Goal: Check status: Check status

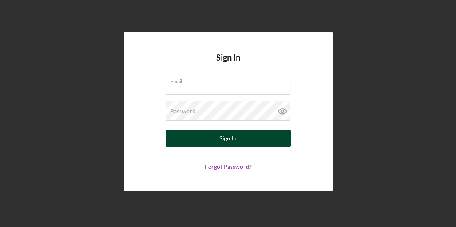
type input "[EMAIL_ADDRESS][DOMAIN_NAME]"
click at [231, 139] on div "Sign In" at bounding box center [227, 138] width 17 height 17
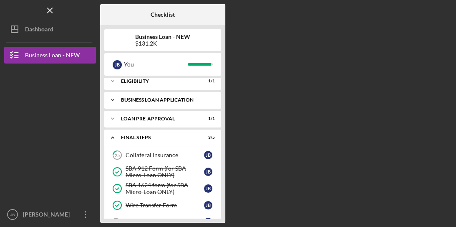
scroll to position [61, 0]
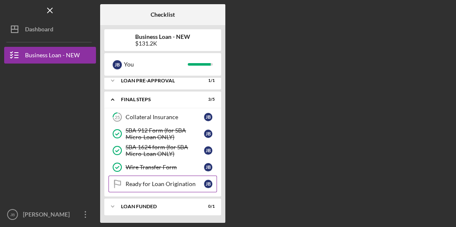
click at [146, 185] on div "Ready for Loan Origination" at bounding box center [165, 183] width 78 height 7
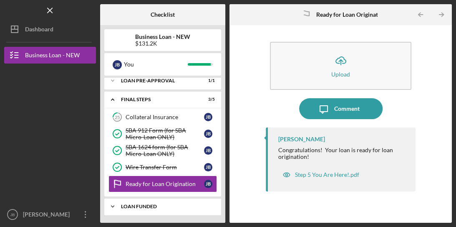
click at [145, 204] on div "LOAN FUNDED" at bounding box center [166, 206] width 90 height 5
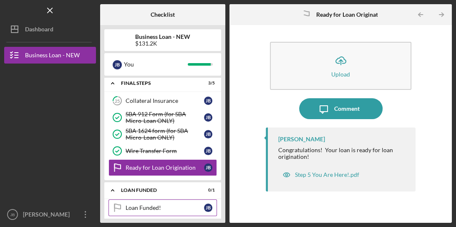
scroll to position [82, 0]
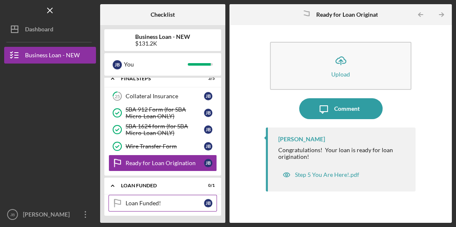
click at [148, 202] on div "Loan Funded!" at bounding box center [165, 202] width 78 height 7
